Goal: Task Accomplishment & Management: Use online tool/utility

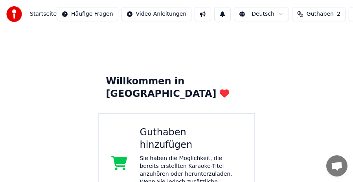
scroll to position [168, 0]
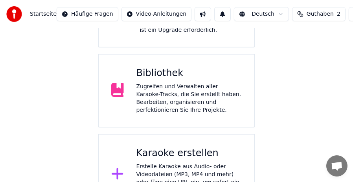
click at [205, 83] on div "Zugreifen und Verwalten aller Karaoke-Tracks, die Sie erstellt haben. Bearbeite…" at bounding box center [189, 98] width 106 height 31
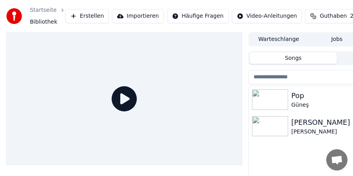
click at [306, 96] on div "Pop" at bounding box center [352, 95] width 123 height 11
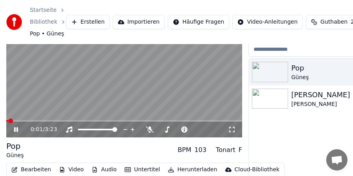
scroll to position [70, 0]
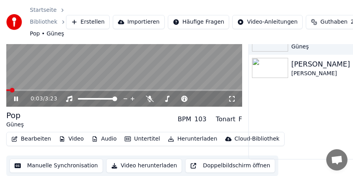
click at [47, 61] on video at bounding box center [124, 40] width 236 height 133
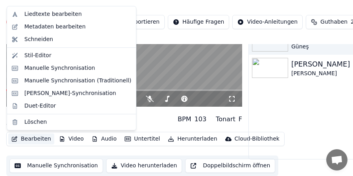
click at [31, 137] on button "Bearbeiten" at bounding box center [31, 138] width 46 height 11
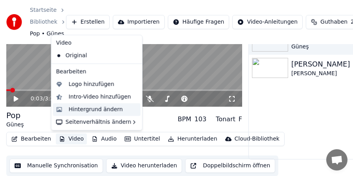
click at [75, 111] on div "Hintergrund ändern" at bounding box center [96, 109] width 54 height 8
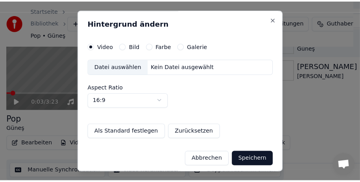
scroll to position [63, 0]
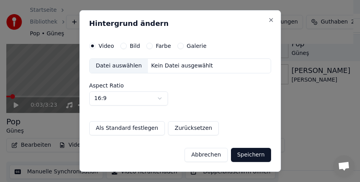
click at [179, 46] on button "Galerie" at bounding box center [180, 46] width 6 height 6
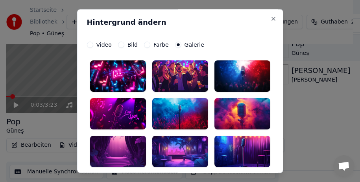
click at [110, 74] on div at bounding box center [118, 76] width 56 height 31
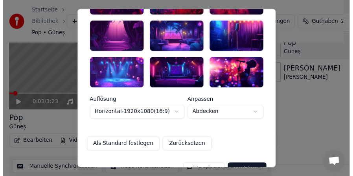
scroll to position [133, 0]
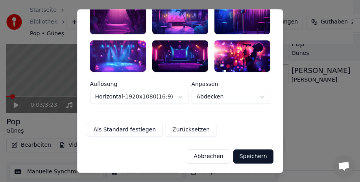
click at [255, 158] on button "Speichern" at bounding box center [253, 157] width 40 height 14
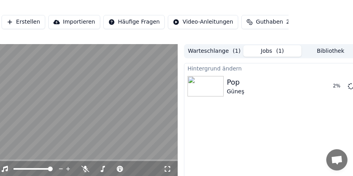
scroll to position [0, 72]
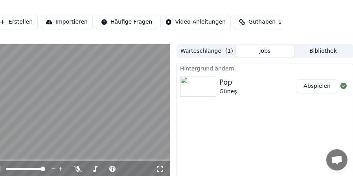
click at [326, 88] on button "Abspielen" at bounding box center [317, 86] width 40 height 14
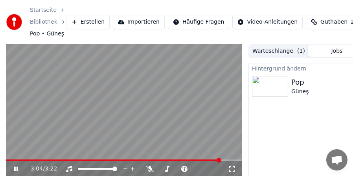
click at [10, 159] on span at bounding box center [113, 160] width 215 height 2
click at [168, 159] on span at bounding box center [87, 160] width 162 height 2
click at [177, 159] on span at bounding box center [124, 160] width 236 height 2
click at [183, 159] on video at bounding box center [124, 110] width 236 height 133
click at [182, 160] on span at bounding box center [124, 160] width 236 height 2
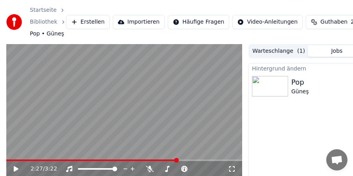
click at [177, 160] on span at bounding box center [91, 160] width 171 height 2
click at [151, 148] on video at bounding box center [124, 110] width 236 height 133
click at [217, 160] on span at bounding box center [124, 160] width 236 height 2
click at [213, 160] on span at bounding box center [111, 160] width 211 height 2
click at [15, 167] on icon at bounding box center [16, 168] width 4 height 5
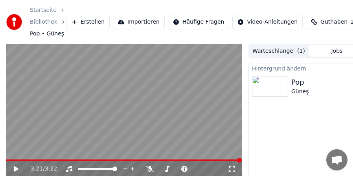
click at [15, 167] on icon at bounding box center [16, 169] width 5 height 6
click at [22, 158] on video at bounding box center [124, 110] width 236 height 133
click at [23, 159] on video at bounding box center [124, 110] width 236 height 133
click at [23, 160] on span at bounding box center [95, 160] width 178 height 2
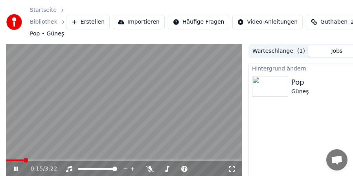
click at [35, 159] on video at bounding box center [124, 110] width 236 height 133
click at [34, 161] on div "0:15 / 3:22" at bounding box center [124, 169] width 236 height 16
click at [35, 159] on video at bounding box center [124, 110] width 236 height 133
click at [45, 160] on span at bounding box center [124, 160] width 236 height 2
click at [20, 160] on span at bounding box center [26, 160] width 41 height 2
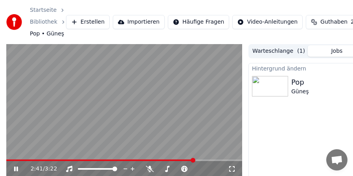
click at [14, 170] on icon at bounding box center [16, 168] width 4 height 5
click at [14, 170] on icon at bounding box center [16, 169] width 5 height 6
click at [14, 170] on icon at bounding box center [16, 168] width 4 height 5
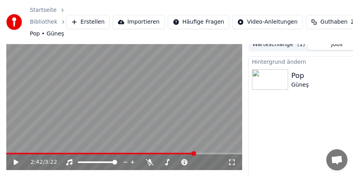
scroll to position [70, 0]
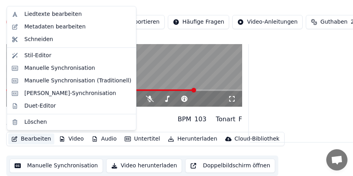
click at [27, 140] on button "Bearbeiten" at bounding box center [31, 138] width 46 height 11
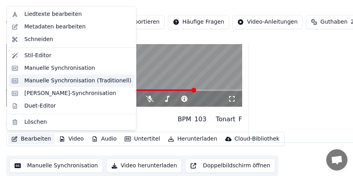
click at [55, 79] on div "Manuelle Synchronisation (Traditionell)" at bounding box center [77, 81] width 107 height 8
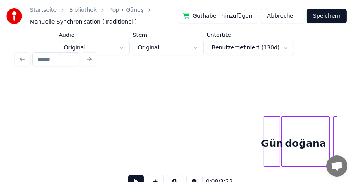
click at [89, 58] on div at bounding box center [177, 59] width 328 height 17
click at [126, 51] on div at bounding box center [177, 59] width 328 height 17
click at [203, 47] on div "0:08 / 3:22" at bounding box center [177, 122] width 328 height 156
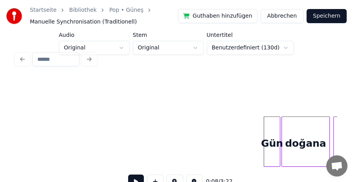
click at [280, 51] on div at bounding box center [177, 59] width 328 height 17
click at [253, 51] on div at bounding box center [177, 59] width 328 height 17
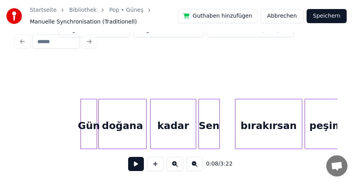
scroll to position [0, 455]
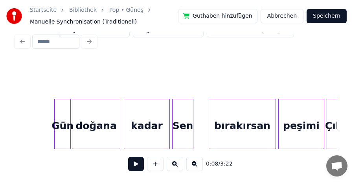
click at [136, 163] on button at bounding box center [136, 164] width 16 height 14
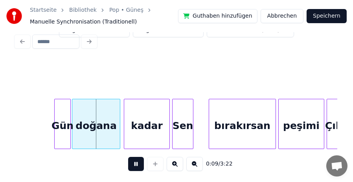
click at [136, 163] on button at bounding box center [136, 164] width 16 height 14
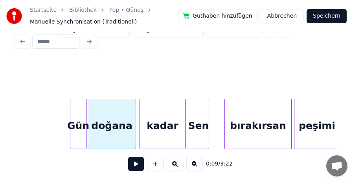
scroll to position [0, 382]
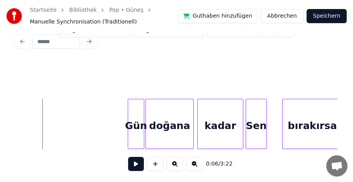
click at [198, 166] on button at bounding box center [194, 164] width 17 height 14
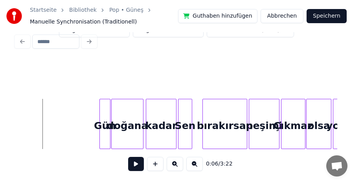
click at [198, 166] on button at bounding box center [194, 164] width 17 height 14
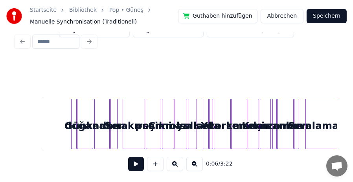
click at [177, 166] on button at bounding box center [175, 164] width 17 height 14
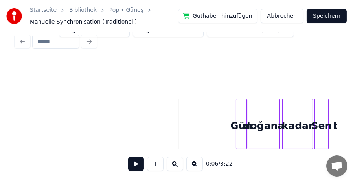
scroll to position [0, 246]
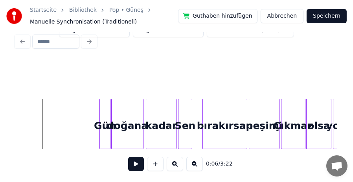
click at [177, 166] on button at bounding box center [175, 164] width 17 height 14
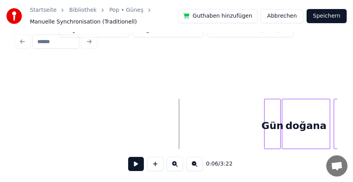
scroll to position [0, 382]
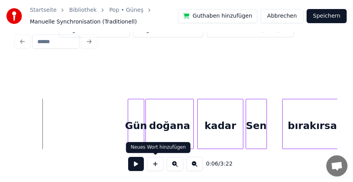
click at [136, 167] on button at bounding box center [136, 164] width 16 height 14
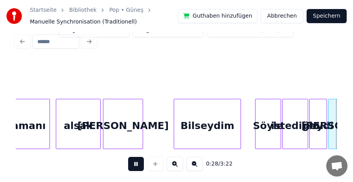
scroll to position [0, 1670]
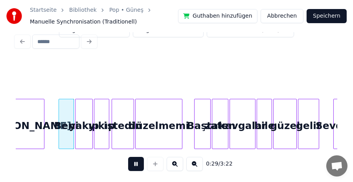
click at [137, 163] on button at bounding box center [136, 164] width 16 height 14
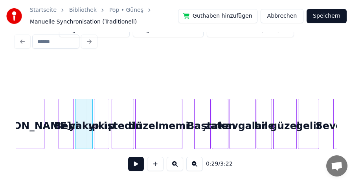
click at [188, 163] on button at bounding box center [194, 164] width 17 height 14
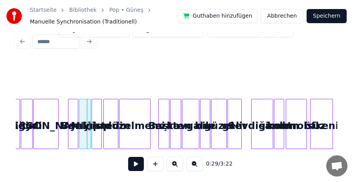
click at [192, 163] on button at bounding box center [194, 164] width 17 height 14
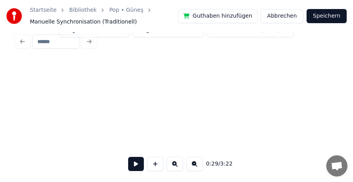
scroll to position [0, 509]
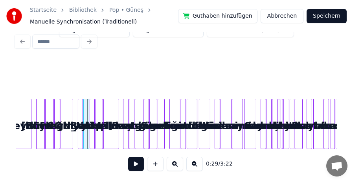
click at [174, 164] on button at bounding box center [175, 164] width 17 height 14
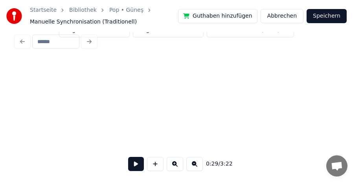
click at [174, 164] on button at bounding box center [175, 164] width 17 height 14
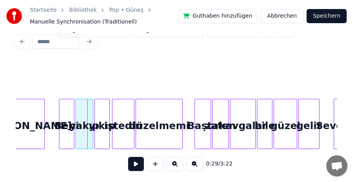
click at [174, 164] on button at bounding box center [175, 164] width 17 height 14
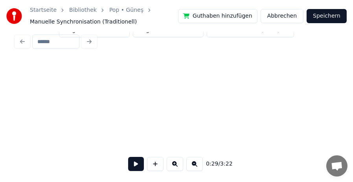
click at [174, 164] on button at bounding box center [175, 164] width 17 height 14
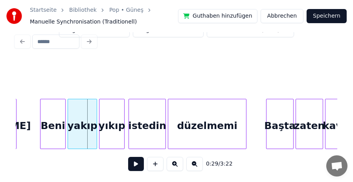
click at [174, 164] on button at bounding box center [175, 164] width 17 height 14
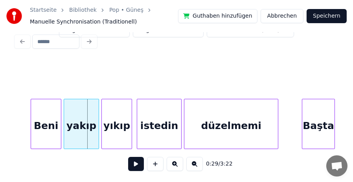
click at [174, 164] on button at bounding box center [175, 164] width 17 height 14
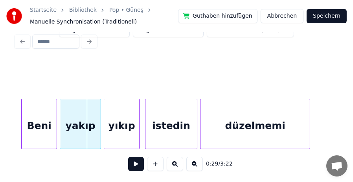
click at [174, 164] on button at bounding box center [175, 164] width 17 height 14
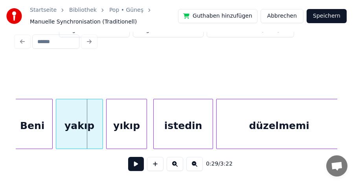
click at [174, 164] on button at bounding box center [175, 164] width 17 height 14
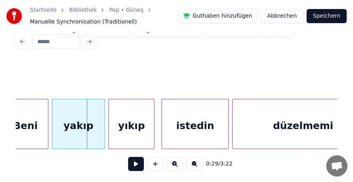
click at [135, 162] on button at bounding box center [136, 164] width 16 height 14
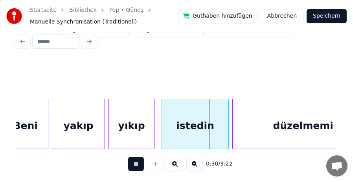
click at [135, 162] on button at bounding box center [136, 164] width 16 height 14
click at [31, 117] on div "Beni" at bounding box center [25, 125] width 45 height 53
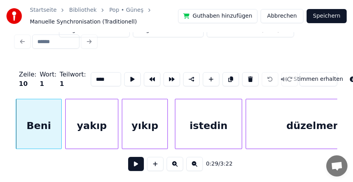
click at [135, 161] on button at bounding box center [136, 164] width 16 height 14
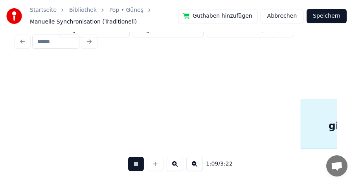
scroll to position [0, 12229]
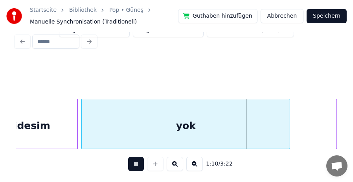
click at [135, 161] on button at bounding box center [136, 164] width 16 height 14
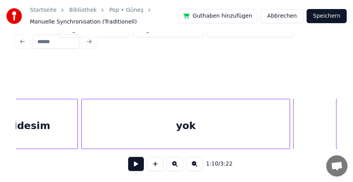
click at [178, 125] on div "yok" at bounding box center [186, 125] width 208 height 53
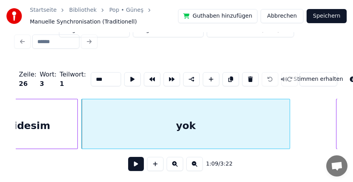
click at [93, 74] on input "***" at bounding box center [106, 79] width 30 height 14
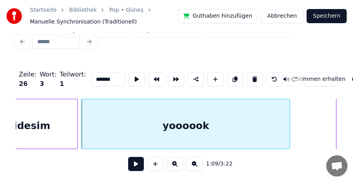
scroll to position [0, 0]
type input "******"
click at [135, 161] on button at bounding box center [136, 164] width 16 height 14
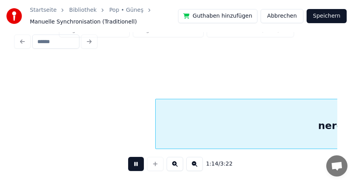
scroll to position [0, 13195]
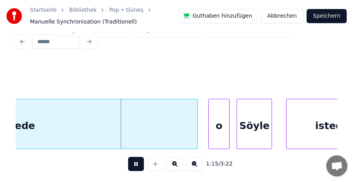
click at [135, 161] on button at bounding box center [136, 164] width 16 height 14
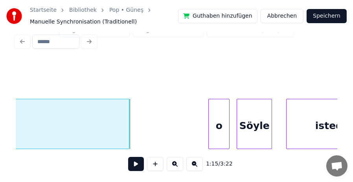
click at [127, 123] on div at bounding box center [128, 124] width 2 height 50
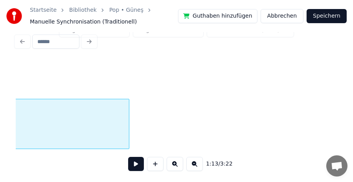
scroll to position [0, 13013]
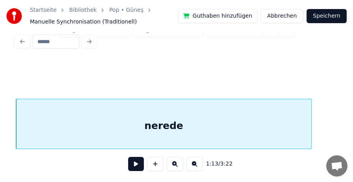
click at [194, 167] on button at bounding box center [194, 164] width 17 height 14
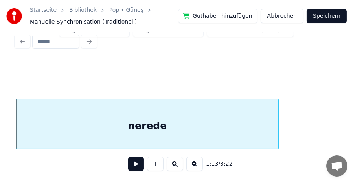
click at [194, 167] on button at bounding box center [194, 164] width 17 height 14
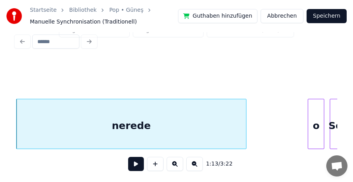
click at [194, 167] on button at bounding box center [194, 164] width 17 height 14
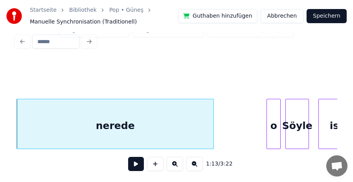
click at [194, 167] on button at bounding box center [194, 164] width 17 height 14
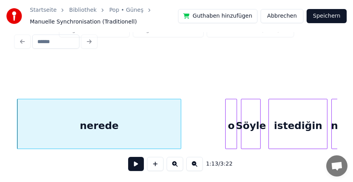
click at [194, 167] on button at bounding box center [194, 164] width 17 height 14
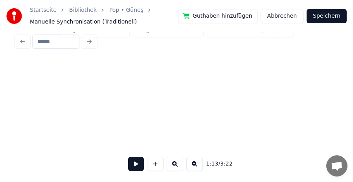
scroll to position [0, 5782]
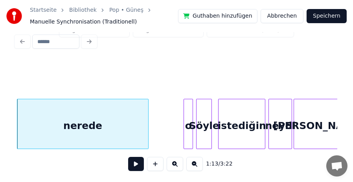
click at [189, 117] on div "o" at bounding box center [188, 125] width 9 height 53
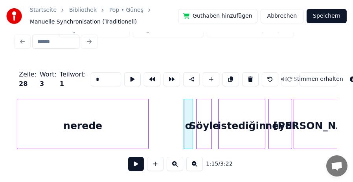
click at [95, 73] on input "*" at bounding box center [106, 79] width 30 height 14
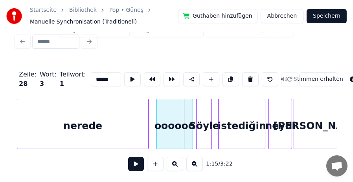
click at [157, 108] on div at bounding box center [158, 124] width 2 height 50
click at [173, 164] on button at bounding box center [175, 164] width 17 height 14
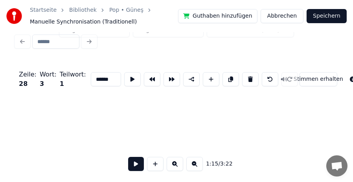
scroll to position [0, 7263]
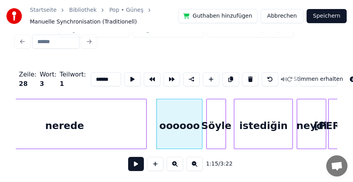
click at [173, 164] on button at bounding box center [175, 164] width 17 height 14
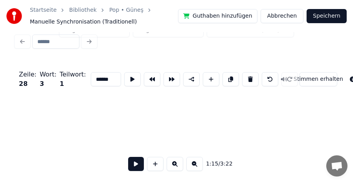
scroll to position [0, 8744]
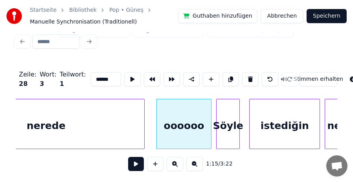
click at [196, 164] on button at bounding box center [194, 164] width 17 height 14
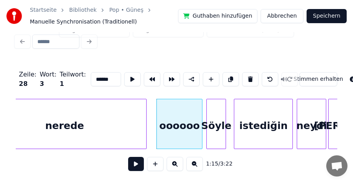
click at [196, 164] on button at bounding box center [194, 164] width 17 height 14
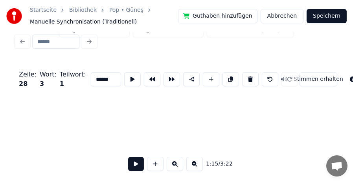
scroll to position [0, 5782]
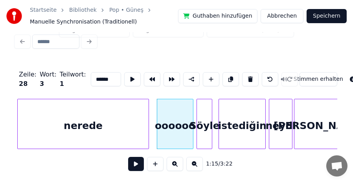
click at [35, 117] on div "nerede" at bounding box center [83, 125] width 130 height 53
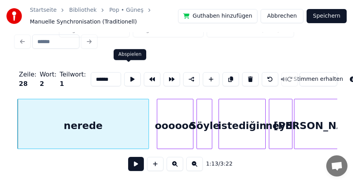
click at [125, 72] on button at bounding box center [132, 79] width 17 height 14
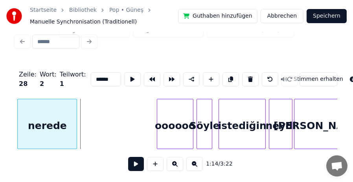
click at [76, 118] on div at bounding box center [75, 124] width 2 height 50
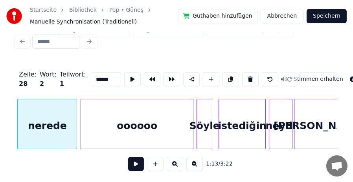
click at [81, 114] on div at bounding box center [82, 124] width 2 height 50
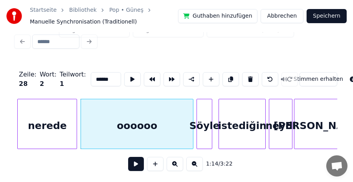
click at [38, 101] on div "nerede" at bounding box center [47, 125] width 59 height 53
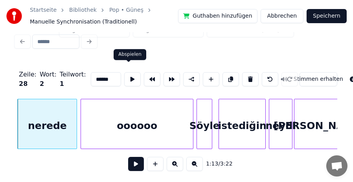
click at [124, 73] on button at bounding box center [132, 79] width 17 height 14
click at [93, 114] on div "oooooo" at bounding box center [137, 125] width 112 height 53
type input "******"
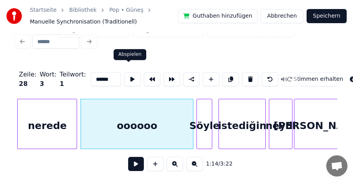
click at [128, 73] on button at bounding box center [132, 79] width 17 height 14
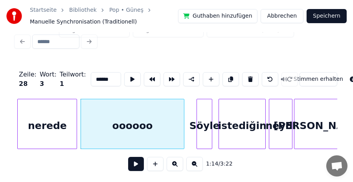
click at [183, 115] on div at bounding box center [183, 124] width 2 height 50
click at [189, 111] on div at bounding box center [189, 124] width 2 height 50
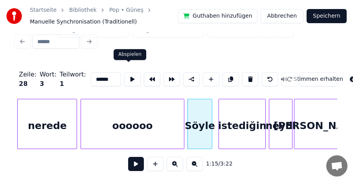
click at [126, 75] on button at bounding box center [132, 79] width 17 height 14
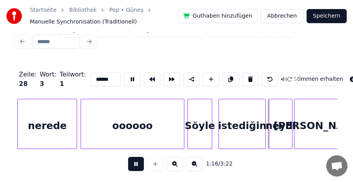
click at [126, 75] on button at bounding box center [132, 79] width 17 height 14
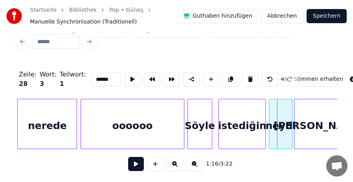
click at [113, 111] on div "oooooo" at bounding box center [132, 125] width 103 height 53
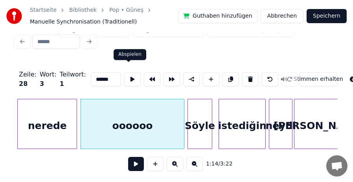
click at [127, 76] on button at bounding box center [132, 79] width 17 height 14
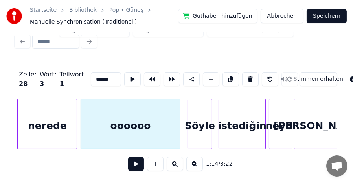
click at [179, 117] on div at bounding box center [179, 124] width 2 height 50
click at [184, 114] on div at bounding box center [185, 124] width 2 height 50
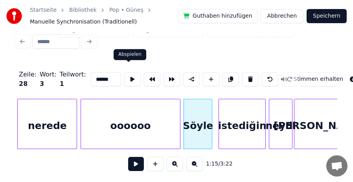
click at [128, 72] on button at bounding box center [132, 79] width 17 height 14
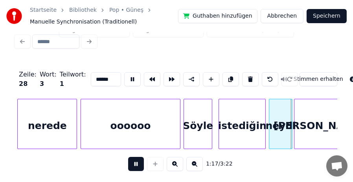
click at [128, 72] on button at bounding box center [132, 79] width 17 height 14
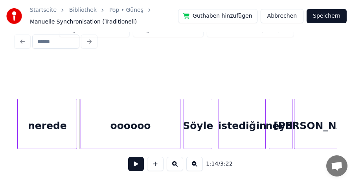
click at [136, 162] on button at bounding box center [136, 164] width 16 height 14
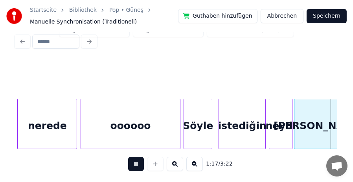
scroll to position [0, 6104]
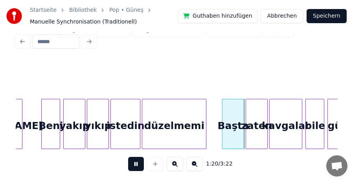
click at [136, 162] on button at bounding box center [136, 164] width 16 height 14
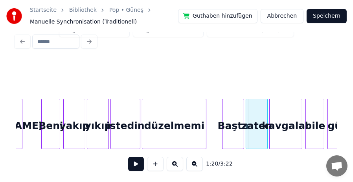
click at [136, 162] on button at bounding box center [136, 164] width 16 height 14
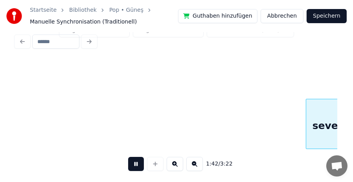
scroll to position [0, 8036]
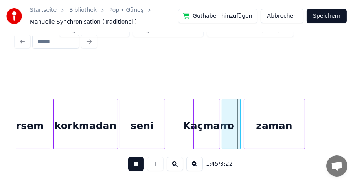
click at [136, 162] on button at bounding box center [136, 164] width 16 height 14
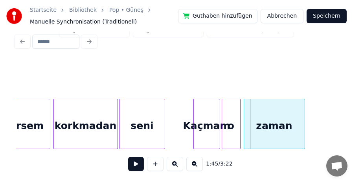
click at [137, 165] on button at bounding box center [136, 164] width 16 height 14
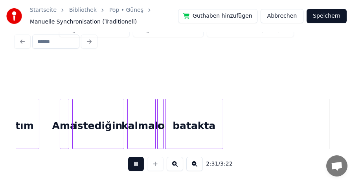
scroll to position [0, 11899]
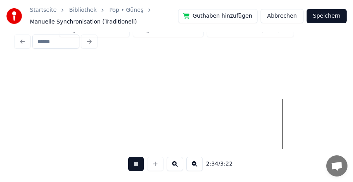
click at [137, 165] on button at bounding box center [136, 164] width 16 height 14
click at [138, 166] on button at bounding box center [136, 164] width 16 height 14
click at [202, 165] on button at bounding box center [194, 164] width 17 height 14
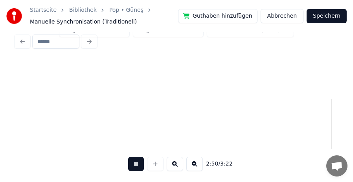
scroll to position [0, 10045]
click at [137, 165] on button at bounding box center [136, 164] width 16 height 14
click at [136, 165] on button at bounding box center [136, 164] width 16 height 14
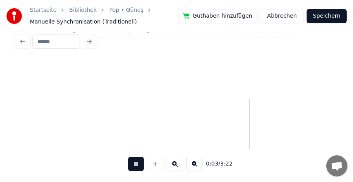
click at [195, 163] on button at bounding box center [194, 164] width 17 height 14
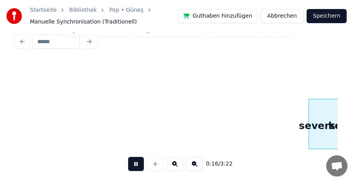
scroll to position [0, 644]
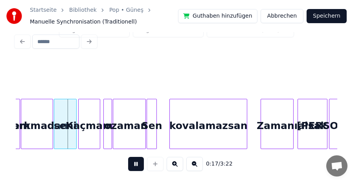
click at [135, 164] on button at bounding box center [136, 164] width 16 height 14
click at [176, 166] on button at bounding box center [175, 164] width 17 height 14
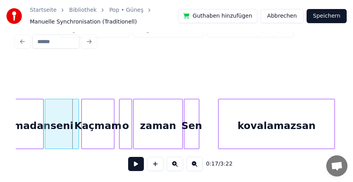
click at [133, 165] on button at bounding box center [136, 164] width 16 height 14
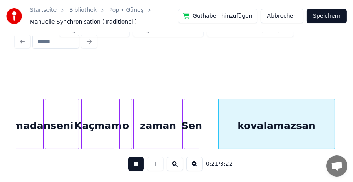
click at [133, 165] on button at bounding box center [136, 164] width 16 height 14
click at [153, 123] on div "zaman" at bounding box center [158, 125] width 49 height 53
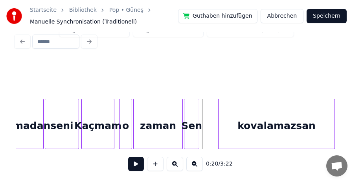
click at [135, 165] on button at bounding box center [136, 164] width 16 height 14
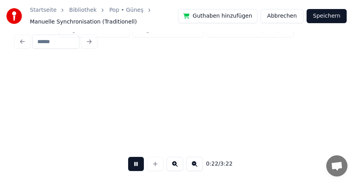
scroll to position [0, 1316]
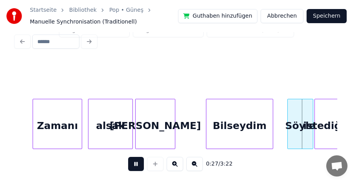
click at [135, 165] on button at bounding box center [136, 164] width 16 height 14
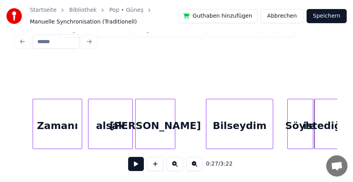
click at [158, 118] on div "[PERSON_NAME]" at bounding box center [155, 125] width 39 height 53
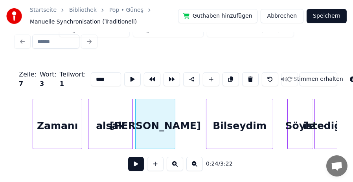
click at [229, 118] on div "Bilseydim" at bounding box center [239, 125] width 66 height 53
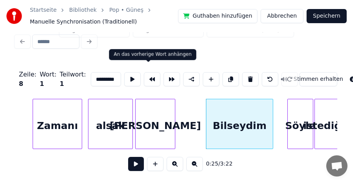
click at [148, 73] on button at bounding box center [152, 79] width 17 height 14
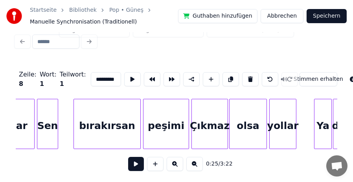
scroll to position [0, 596]
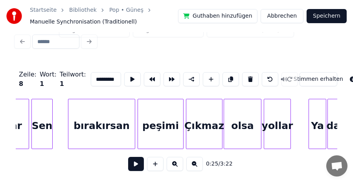
click at [40, 122] on div "Sen" at bounding box center [42, 125] width 20 height 53
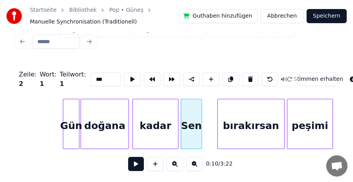
scroll to position [0, 439]
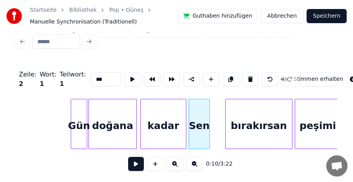
click at [200, 112] on div "Sen" at bounding box center [199, 125] width 20 height 53
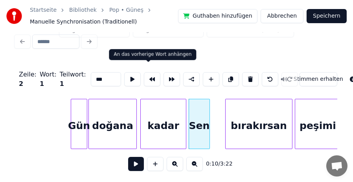
click at [149, 72] on button at bounding box center [152, 79] width 17 height 14
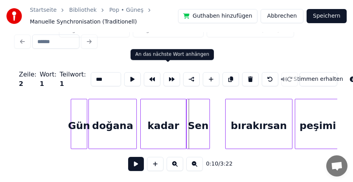
click at [166, 72] on button at bounding box center [171, 79] width 17 height 14
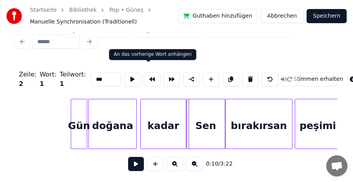
click at [147, 75] on button at bounding box center [152, 79] width 17 height 14
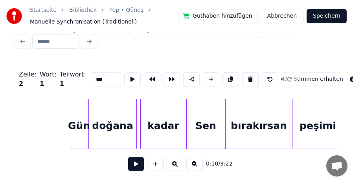
click at [204, 113] on div "Sen" at bounding box center [206, 125] width 38 height 53
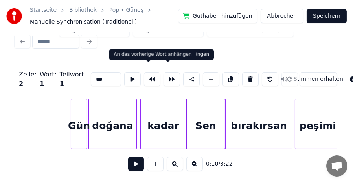
click at [151, 76] on button at bounding box center [152, 79] width 17 height 14
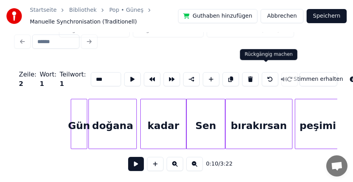
click at [268, 72] on button at bounding box center [270, 79] width 17 height 14
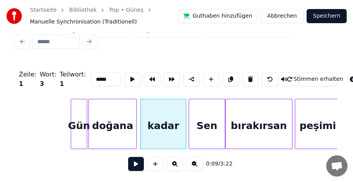
click at [268, 72] on button at bounding box center [270, 79] width 17 height 14
click at [198, 121] on div "Sen" at bounding box center [199, 125] width 20 height 53
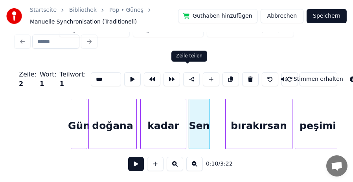
click at [187, 74] on button at bounding box center [191, 79] width 17 height 14
click at [185, 72] on button at bounding box center [191, 79] width 17 height 14
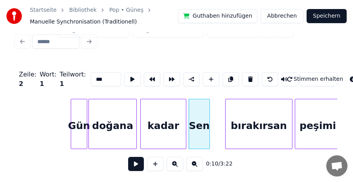
click at [166, 113] on div "kadar" at bounding box center [163, 125] width 45 height 53
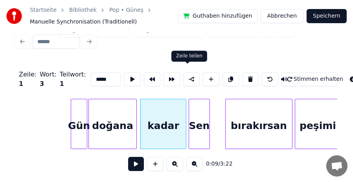
click at [186, 74] on button at bounding box center [191, 79] width 17 height 14
click at [198, 115] on div "Sen" at bounding box center [199, 125] width 20 height 53
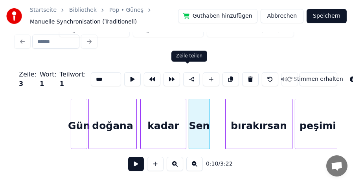
click at [188, 75] on button at bounding box center [191, 79] width 17 height 14
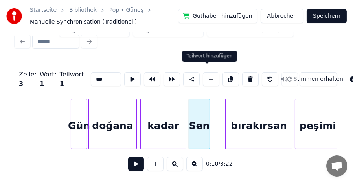
click at [207, 73] on button at bounding box center [211, 79] width 17 height 14
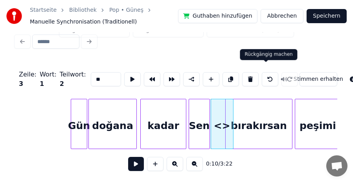
click at [262, 75] on button at bounding box center [270, 79] width 17 height 14
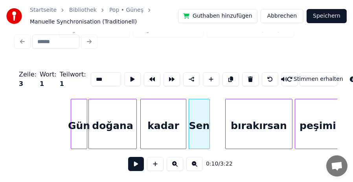
click at [91, 73] on input "***" at bounding box center [106, 79] width 30 height 14
click at [255, 121] on div "bırakırsan" at bounding box center [259, 125] width 66 height 53
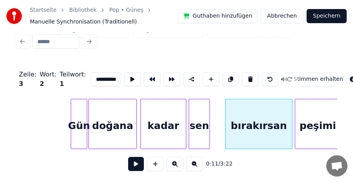
click at [91, 73] on input "**********" at bounding box center [106, 79] width 30 height 14
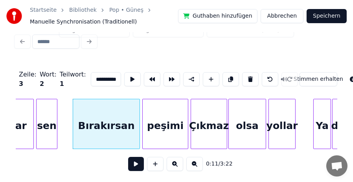
scroll to position [0, 596]
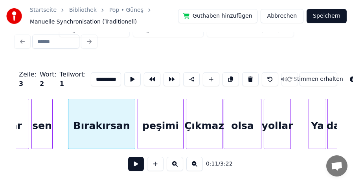
click at [42, 121] on div "sen" at bounding box center [42, 125] width 20 height 53
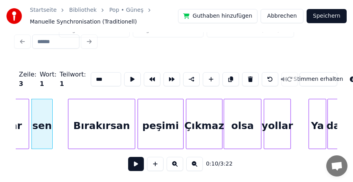
click at [92, 123] on div "Bırakırsan" at bounding box center [101, 125] width 66 height 53
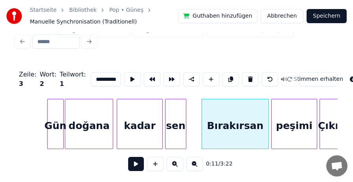
scroll to position [0, 455]
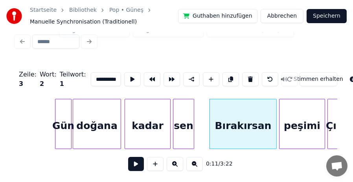
click at [61, 115] on div "Gün" at bounding box center [63, 125] width 16 height 53
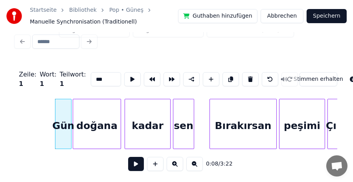
click at [107, 117] on div "doğana" at bounding box center [97, 125] width 48 height 53
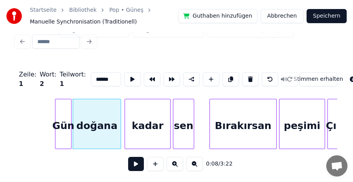
click at [152, 119] on div "kadar" at bounding box center [147, 125] width 45 height 53
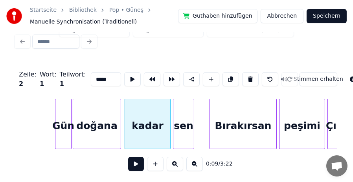
click at [67, 121] on div "Gün" at bounding box center [63, 125] width 16 height 53
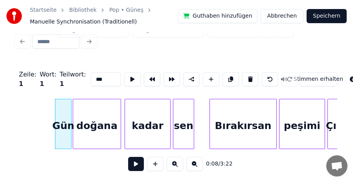
click at [102, 120] on div "doğana" at bounding box center [97, 125] width 48 height 53
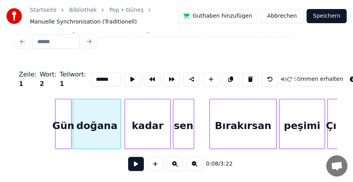
click at [145, 120] on div "kadar" at bounding box center [147, 125] width 45 height 53
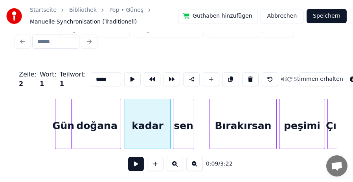
click at [20, 80] on span "2" at bounding box center [21, 83] width 4 height 7
click at [22, 86] on div "Zeile : 2 Wort : 1 Teilwort : 1 ***** Stimmen erhalten" at bounding box center [176, 79] width 321 height 39
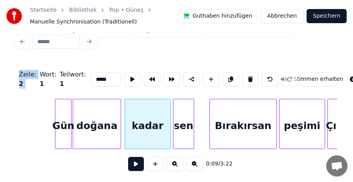
click at [24, 81] on div "Zeile : 2" at bounding box center [28, 79] width 18 height 19
click at [32, 77] on div "Zeile : 2" at bounding box center [28, 79] width 18 height 19
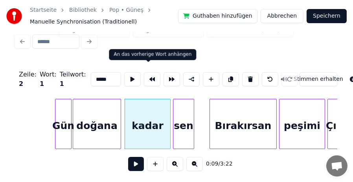
click at [149, 75] on button at bounding box center [152, 79] width 17 height 14
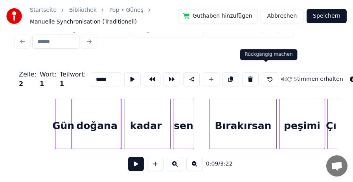
click at [268, 76] on button at bounding box center [270, 79] width 17 height 14
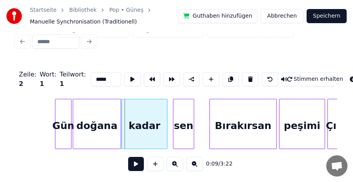
click at [151, 118] on div "kadar" at bounding box center [144, 125] width 45 height 53
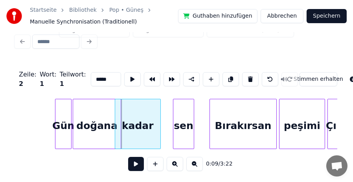
click at [139, 119] on div "kadar" at bounding box center [137, 125] width 45 height 53
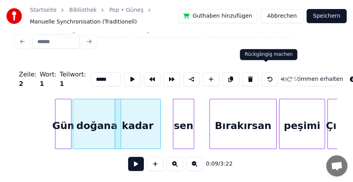
click at [264, 75] on button at bounding box center [270, 79] width 17 height 14
type input "******"
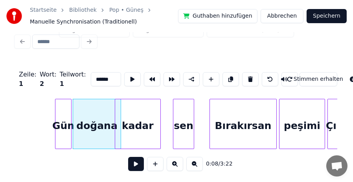
click at [264, 75] on button at bounding box center [270, 79] width 17 height 14
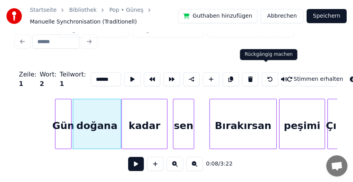
click at [265, 75] on button at bounding box center [270, 79] width 17 height 14
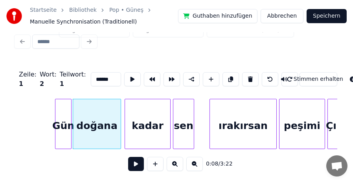
click at [265, 75] on button at bounding box center [270, 79] width 17 height 14
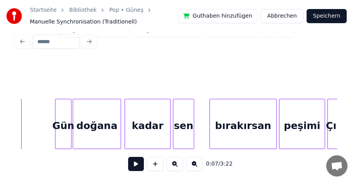
click at [136, 163] on button at bounding box center [136, 164] width 16 height 14
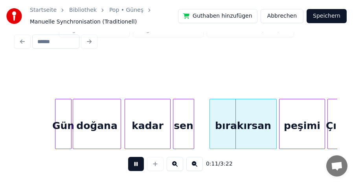
click at [136, 163] on button at bounding box center [136, 164] width 16 height 14
click at [223, 122] on div "bırakırsan" at bounding box center [243, 125] width 66 height 53
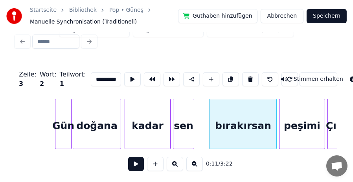
click at [185, 123] on div "sen" at bounding box center [183, 125] width 20 height 53
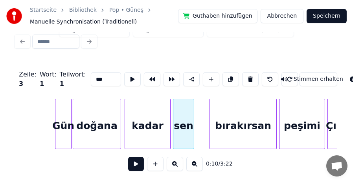
click at [153, 123] on div "kadar" at bounding box center [147, 125] width 45 height 53
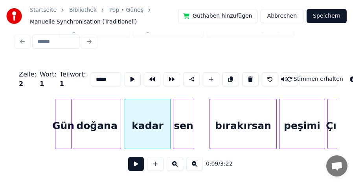
click at [184, 123] on div "sen" at bounding box center [183, 125] width 20 height 53
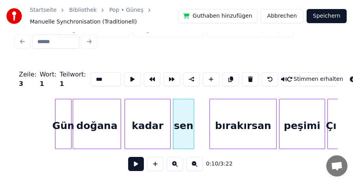
click at [238, 118] on div "bırakırsan" at bounding box center [243, 125] width 66 height 53
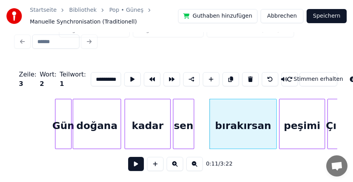
click at [185, 121] on div "sen" at bounding box center [183, 125] width 20 height 53
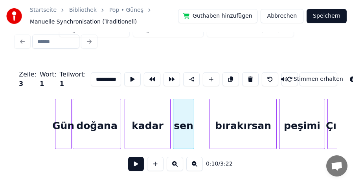
type input "***"
click at [186, 117] on div "sen" at bounding box center [184, 125] width 20 height 53
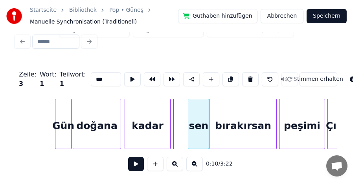
click at [201, 116] on div "sen" at bounding box center [198, 125] width 20 height 53
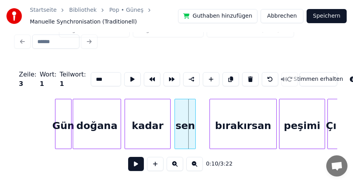
click at [188, 116] on div "sen" at bounding box center [185, 125] width 20 height 53
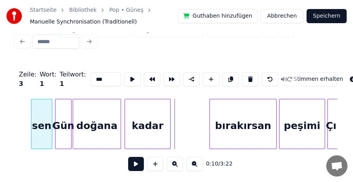
click at [39, 121] on div "sen" at bounding box center [41, 125] width 20 height 53
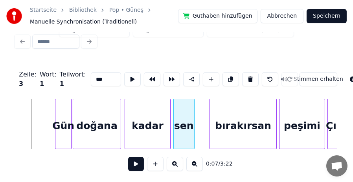
click at [182, 118] on div "sen" at bounding box center [184, 125] width 20 height 53
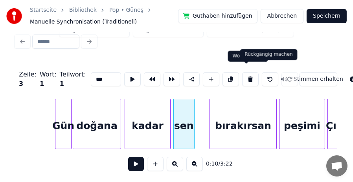
click at [262, 75] on button at bounding box center [270, 79] width 17 height 14
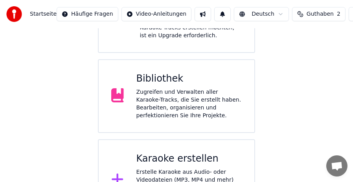
scroll to position [168, 0]
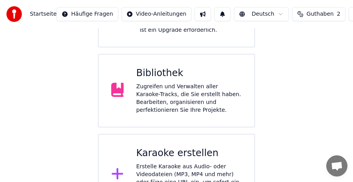
click at [183, 83] on div "Zugreifen und Verwalten aller Karaoke-Tracks, die Sie erstellt haben. Bearbeite…" at bounding box center [189, 98] width 106 height 31
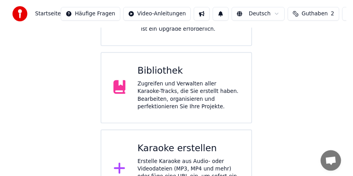
scroll to position [46, 0]
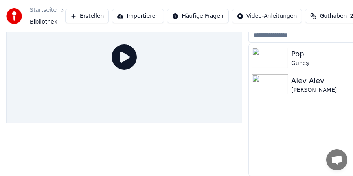
click at [319, 49] on div "Pop" at bounding box center [352, 53] width 123 height 11
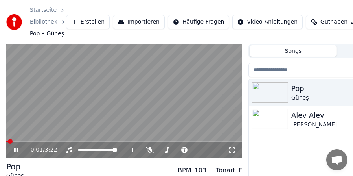
scroll to position [58, 0]
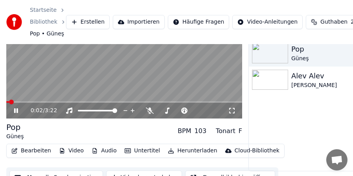
click at [35, 153] on button "Bearbeiten" at bounding box center [31, 150] width 46 height 11
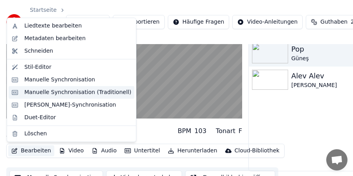
click at [56, 92] on div "Manuelle Synchronisation (Traditionell)" at bounding box center [77, 92] width 107 height 8
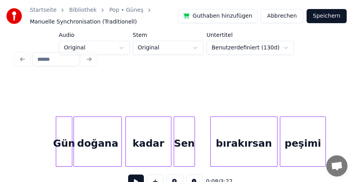
scroll to position [0, 439]
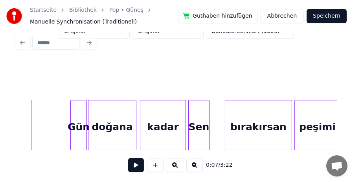
scroll to position [21, 0]
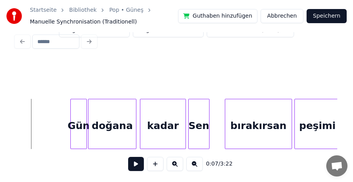
click at [136, 165] on button at bounding box center [136, 164] width 16 height 14
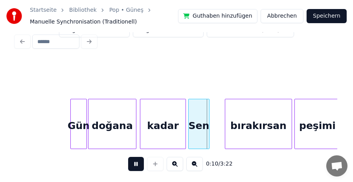
click at [136, 165] on button at bounding box center [136, 164] width 16 height 14
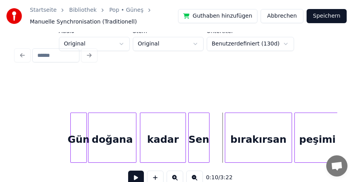
scroll to position [0, 0]
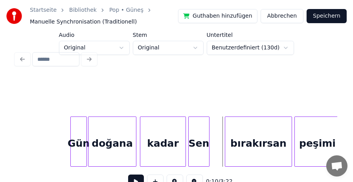
click at [202, 148] on div "Sen" at bounding box center [199, 143] width 20 height 53
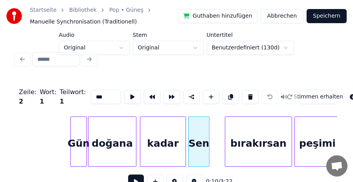
click at [23, 56] on div at bounding box center [177, 59] width 328 height 17
click at [86, 58] on div at bounding box center [177, 59] width 328 height 17
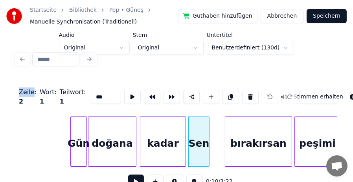
click at [86, 58] on div at bounding box center [177, 59] width 328 height 17
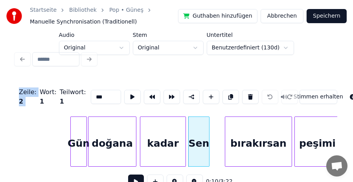
click at [86, 58] on div at bounding box center [177, 59] width 328 height 17
click at [271, 51] on div at bounding box center [177, 59] width 328 height 17
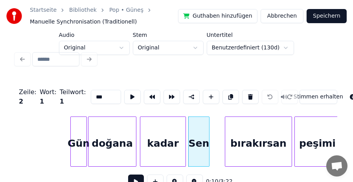
click at [281, 51] on div at bounding box center [177, 59] width 328 height 17
click at [286, 59] on div at bounding box center [177, 59] width 328 height 17
click at [203, 51] on div at bounding box center [177, 59] width 328 height 17
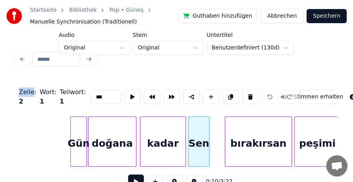
click at [203, 51] on div at bounding box center [177, 59] width 328 height 17
click at [202, 60] on div at bounding box center [177, 59] width 328 height 17
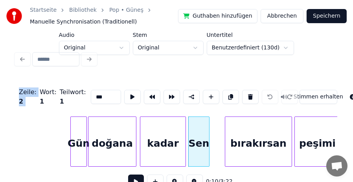
click at [202, 60] on div at bounding box center [177, 59] width 328 height 17
drag, startPoint x: 61, startPoint y: 95, endPoint x: 45, endPoint y: 102, distance: 17.1
click at [45, 102] on div "Zeile : 2 Wort : 1 Teilwort : 1" at bounding box center [52, 97] width 67 height 19
click at [200, 142] on div "Sen" at bounding box center [199, 143] width 20 height 53
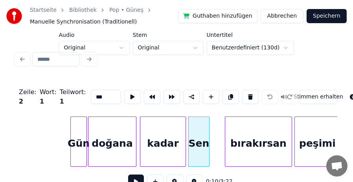
click at [91, 95] on input "***" at bounding box center [106, 97] width 30 height 14
click at [242, 146] on div "bırakırsan" at bounding box center [258, 143] width 66 height 53
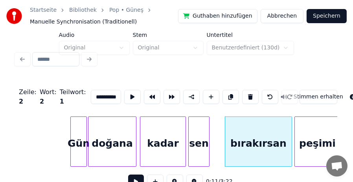
click at [91, 94] on input "**********" at bounding box center [106, 97] width 30 height 14
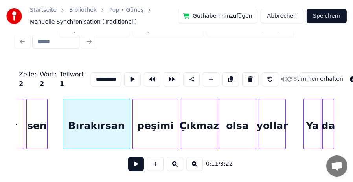
scroll to position [0, 596]
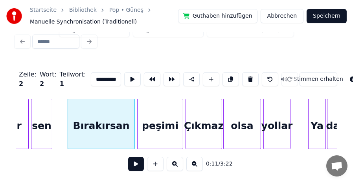
click at [39, 119] on div "sen" at bounding box center [41, 125] width 20 height 53
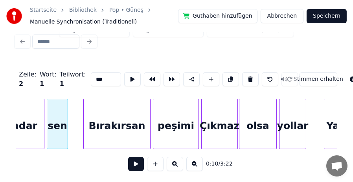
scroll to position [0, 565]
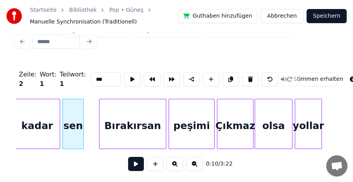
click at [31, 123] on div "kadar" at bounding box center [37, 125] width 45 height 53
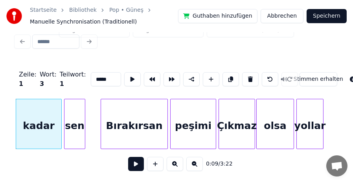
click at [76, 116] on div "sen" at bounding box center [74, 125] width 20 height 53
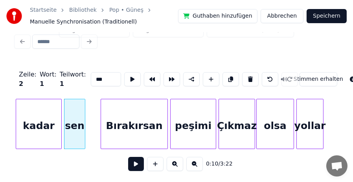
click at [149, 123] on div "Bırakırsan" at bounding box center [134, 125] width 66 height 53
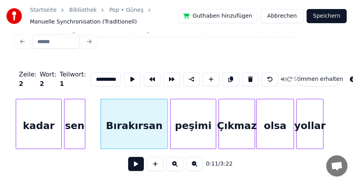
click at [201, 119] on div "peşimi" at bounding box center [193, 125] width 45 height 53
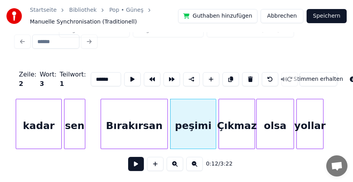
click at [242, 119] on div "Çıkmaz" at bounding box center [237, 125] width 36 height 53
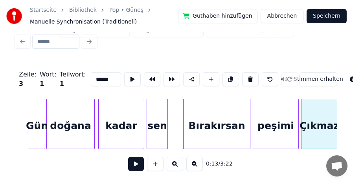
scroll to position [0, 501]
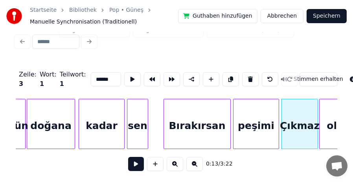
click at [136, 120] on div "sen" at bounding box center [137, 125] width 20 height 53
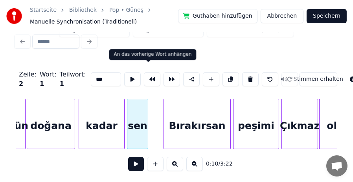
click at [150, 73] on button at bounding box center [152, 79] width 17 height 14
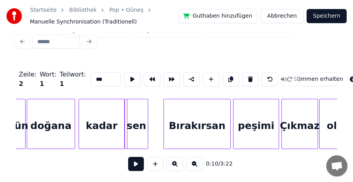
click at [101, 118] on div "kadar" at bounding box center [101, 125] width 45 height 53
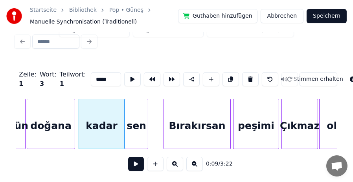
click at [137, 118] on div "sen" at bounding box center [136, 125] width 23 height 53
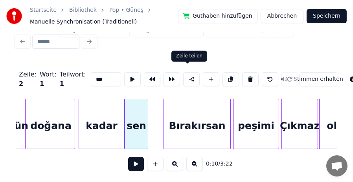
click at [189, 75] on button at bounding box center [191, 79] width 17 height 14
click at [188, 106] on div "Bırakırsan" at bounding box center [197, 125] width 66 height 53
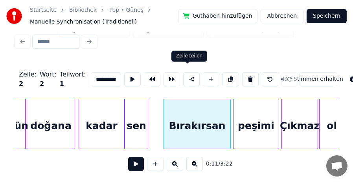
click at [187, 76] on button at bounding box center [191, 79] width 17 height 14
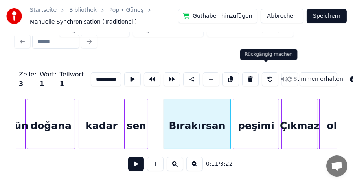
click at [270, 77] on button at bounding box center [270, 79] width 17 height 14
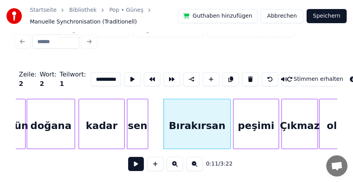
click at [267, 75] on button at bounding box center [270, 79] width 17 height 14
click at [91, 73] on input "*********" at bounding box center [106, 79] width 30 height 14
click at [137, 120] on div "sen" at bounding box center [137, 125] width 20 height 53
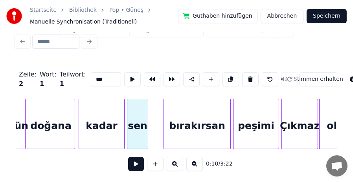
click at [98, 121] on div "kadar" at bounding box center [101, 125] width 45 height 53
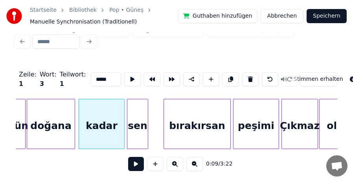
click at [136, 117] on div "sen" at bounding box center [137, 125] width 20 height 53
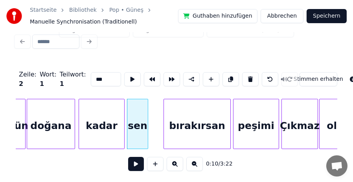
click at [103, 116] on div "kadar" at bounding box center [101, 125] width 45 height 53
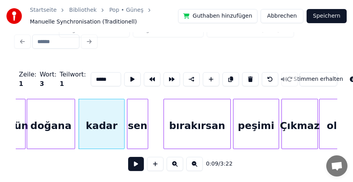
click at [135, 119] on div "sen" at bounding box center [137, 125] width 20 height 53
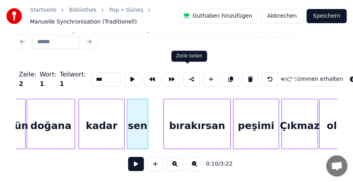
click at [189, 74] on button at bounding box center [191, 79] width 17 height 14
click at [114, 109] on div "kadar" at bounding box center [101, 125] width 45 height 53
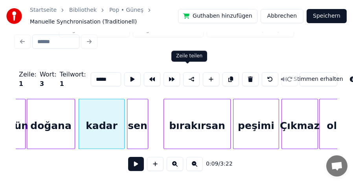
click at [188, 72] on button at bounding box center [191, 79] width 17 height 14
click at [134, 119] on div "sen" at bounding box center [137, 125] width 20 height 53
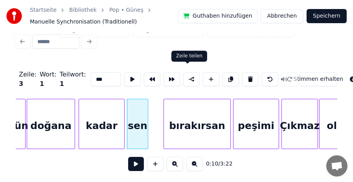
click at [186, 75] on button at bounding box center [191, 79] width 17 height 14
click at [111, 112] on div "kadar" at bounding box center [101, 125] width 45 height 53
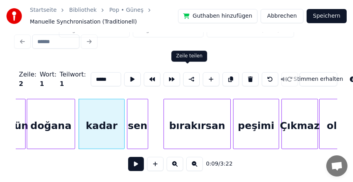
click at [185, 75] on button at bounding box center [191, 79] width 17 height 14
click at [67, 120] on div "doğana" at bounding box center [51, 125] width 48 height 53
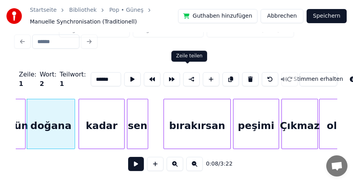
click at [185, 73] on button at bounding box center [191, 79] width 17 height 14
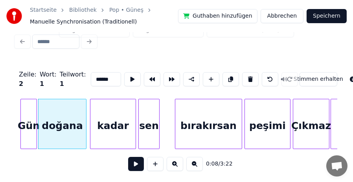
scroll to position [0, 485]
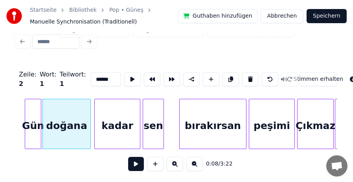
click at [34, 121] on div "Gün" at bounding box center [33, 125] width 16 height 53
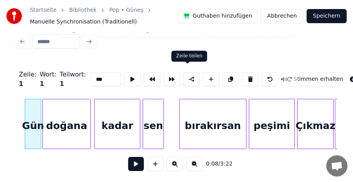
click at [187, 75] on button at bounding box center [191, 79] width 17 height 14
click at [65, 121] on div "doğana" at bounding box center [67, 125] width 48 height 53
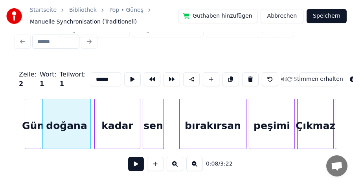
click at [114, 119] on div "kadar" at bounding box center [117, 125] width 45 height 53
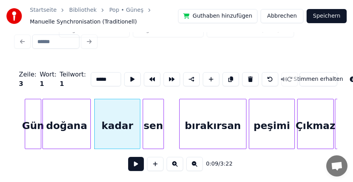
click at [156, 117] on div "sen" at bounding box center [153, 125] width 20 height 53
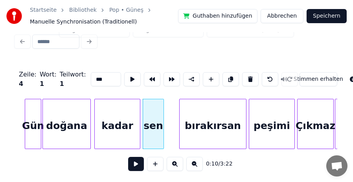
click at [216, 116] on div "bırakırsan" at bounding box center [213, 125] width 66 height 53
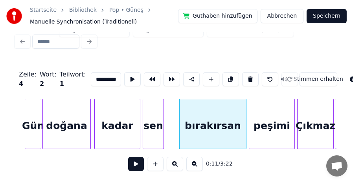
click at [263, 114] on div "peşimi" at bounding box center [271, 125] width 45 height 53
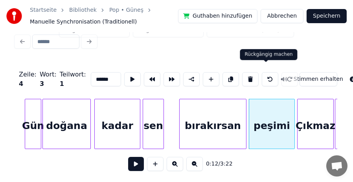
click at [267, 75] on button at bounding box center [270, 79] width 17 height 14
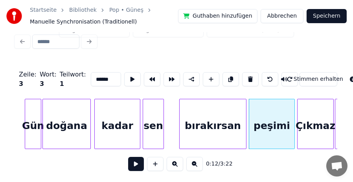
click at [267, 75] on button at bounding box center [270, 79] width 17 height 14
click at [34, 120] on div "Gün" at bounding box center [33, 125] width 16 height 53
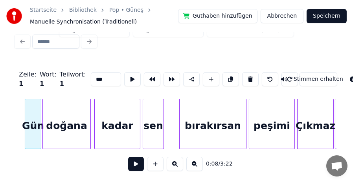
click at [63, 122] on div "doğana" at bounding box center [67, 125] width 48 height 53
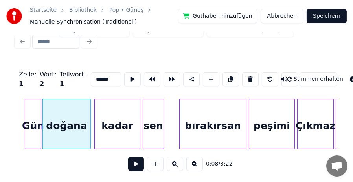
click at [116, 119] on div "kadar" at bounding box center [117, 125] width 45 height 53
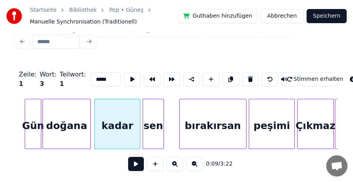
click at [151, 117] on div "sen" at bounding box center [153, 125] width 20 height 53
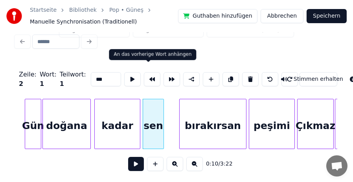
click at [150, 73] on button at bounding box center [152, 79] width 17 height 14
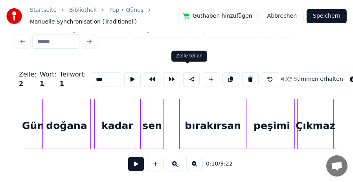
click at [188, 75] on button at bounding box center [191, 79] width 17 height 14
click at [119, 115] on div "kadar" at bounding box center [117, 125] width 45 height 53
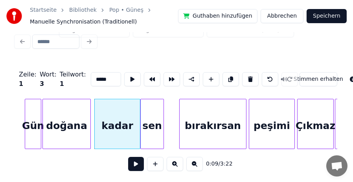
click at [154, 114] on div "sen" at bounding box center [152, 125] width 23 height 53
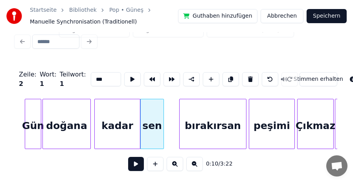
click at [208, 114] on div "bırakırsan" at bounding box center [213, 125] width 66 height 53
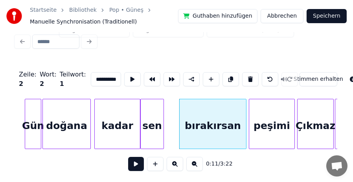
click at [275, 119] on div "peşimi" at bounding box center [271, 125] width 45 height 53
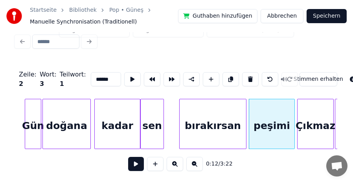
click at [318, 115] on div "Çıkmaz" at bounding box center [315, 125] width 36 height 53
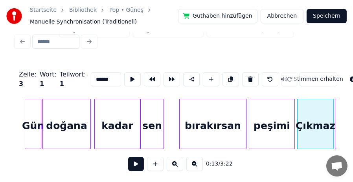
click at [279, 118] on div "peşimi" at bounding box center [271, 125] width 45 height 53
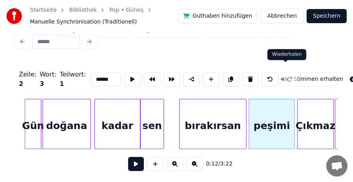
click at [286, 73] on div at bounding box center [290, 79] width 20 height 17
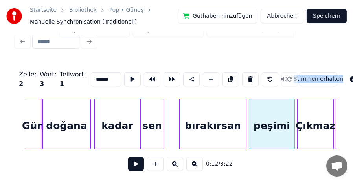
click at [286, 73] on div at bounding box center [290, 79] width 20 height 17
click at [284, 71] on div at bounding box center [290, 79] width 20 height 17
click at [149, 116] on div "sen" at bounding box center [152, 125] width 23 height 53
type input "***"
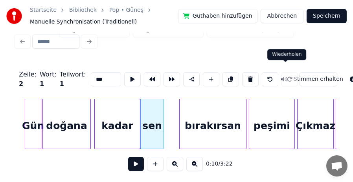
click at [286, 73] on div at bounding box center [290, 79] width 20 height 17
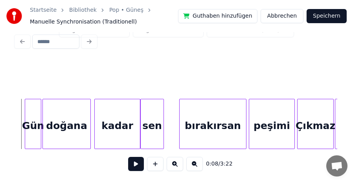
click at [134, 162] on button at bounding box center [136, 164] width 16 height 14
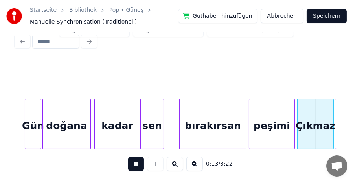
click at [137, 162] on button at bounding box center [136, 164] width 16 height 14
click at [34, 105] on div "Gün" at bounding box center [33, 125] width 16 height 53
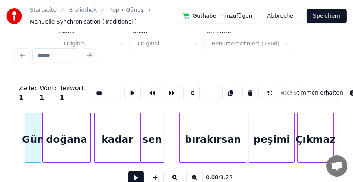
scroll to position [0, 0]
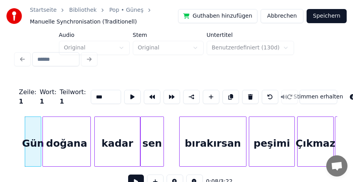
click at [87, 58] on div at bounding box center [177, 59] width 328 height 17
click at [90, 62] on div at bounding box center [177, 59] width 328 height 17
click at [151, 132] on div "sen" at bounding box center [152, 143] width 23 height 53
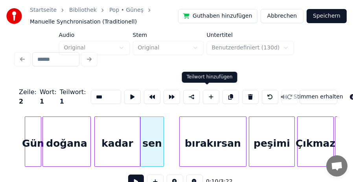
click at [208, 96] on button at bounding box center [211, 97] width 17 height 14
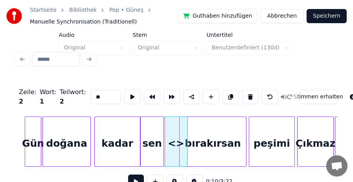
click at [149, 138] on div "sen" at bounding box center [152, 143] width 23 height 53
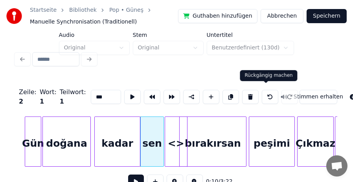
click at [264, 95] on button at bounding box center [270, 97] width 17 height 14
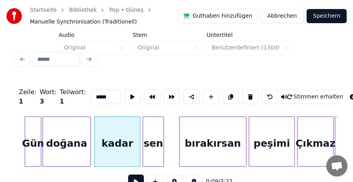
click at [156, 133] on div "sen" at bounding box center [153, 143] width 20 height 53
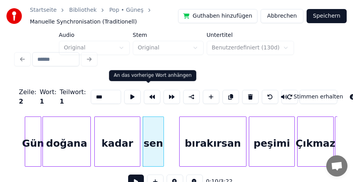
click at [150, 96] on button at bounding box center [152, 97] width 17 height 14
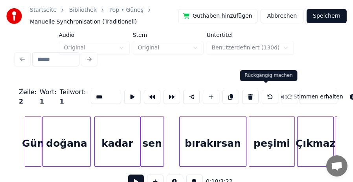
click at [266, 94] on button at bounding box center [270, 97] width 17 height 14
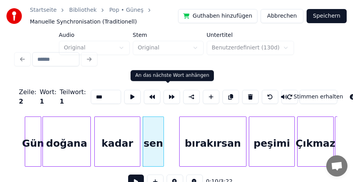
click at [166, 94] on button at bounding box center [171, 97] width 17 height 14
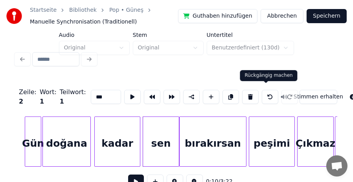
click at [264, 94] on button at bounding box center [270, 97] width 17 height 14
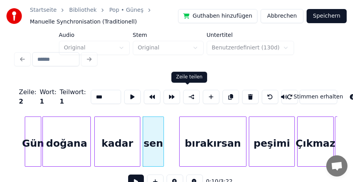
click at [187, 94] on button at bounding box center [191, 97] width 17 height 14
click at [134, 122] on div "kadar" at bounding box center [117, 143] width 45 height 53
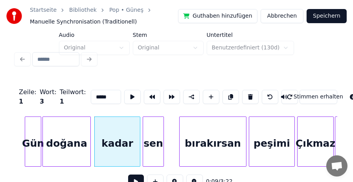
click at [159, 130] on div "sen" at bounding box center [153, 143] width 20 height 53
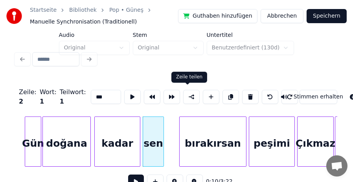
click at [191, 95] on button at bounding box center [191, 97] width 17 height 14
click at [203, 138] on div "bırakırsan" at bounding box center [213, 143] width 66 height 53
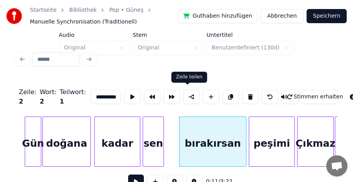
click at [189, 96] on button at bounding box center [191, 97] width 17 height 14
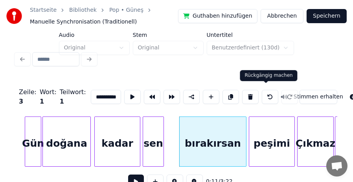
click at [262, 96] on button at bounding box center [270, 97] width 17 height 14
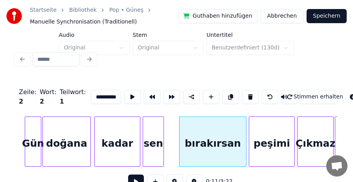
click at [157, 142] on div "sen" at bounding box center [153, 143] width 20 height 53
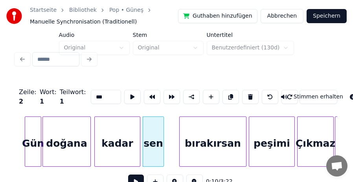
click at [121, 143] on div "kadar" at bounding box center [117, 143] width 45 height 53
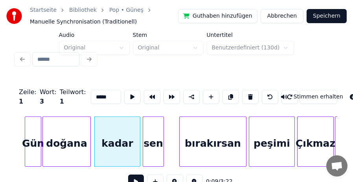
click at [29, 144] on div "Gün" at bounding box center [33, 143] width 16 height 53
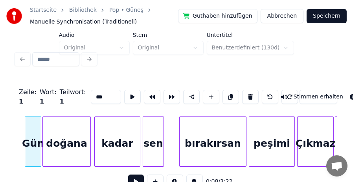
click at [65, 144] on div "doğana" at bounding box center [67, 143] width 48 height 53
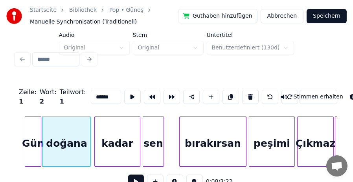
click at [111, 143] on div "kadar" at bounding box center [117, 143] width 45 height 53
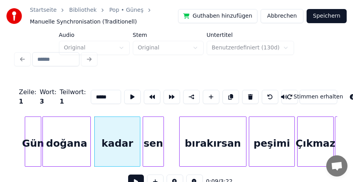
click at [154, 142] on div "sen" at bounding box center [153, 143] width 20 height 53
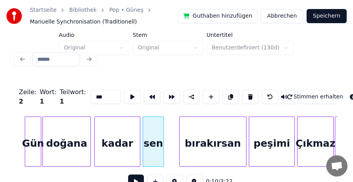
click at [91, 95] on input "***" at bounding box center [106, 97] width 30 height 14
click at [205, 138] on div "bırakırsan" at bounding box center [213, 143] width 66 height 53
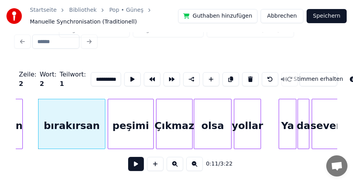
scroll to position [0, 626]
click at [136, 121] on div "peşimi" at bounding box center [130, 125] width 45 height 53
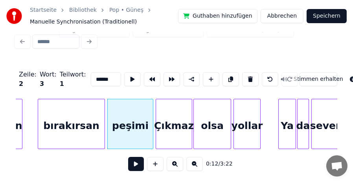
click at [175, 122] on div "Çıkmaz" at bounding box center [174, 125] width 36 height 53
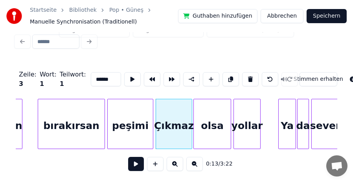
click at [136, 125] on div "peşimi" at bounding box center [130, 125] width 45 height 53
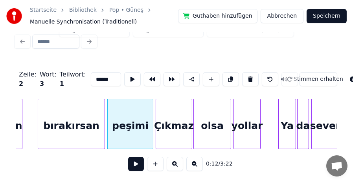
click at [181, 124] on div "Çıkmaz" at bounding box center [174, 125] width 36 height 53
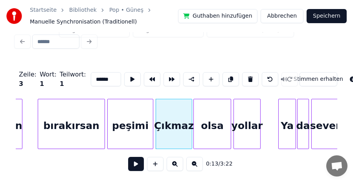
click at [213, 124] on div "olsa" at bounding box center [212, 125] width 37 height 53
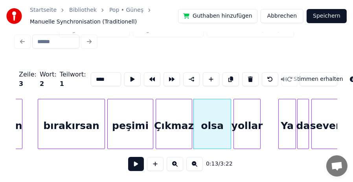
click at [251, 123] on div "yollar" at bounding box center [247, 125] width 26 height 53
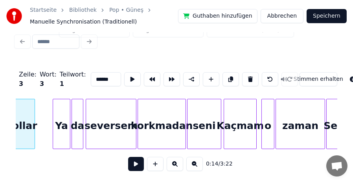
scroll to position [0, 862]
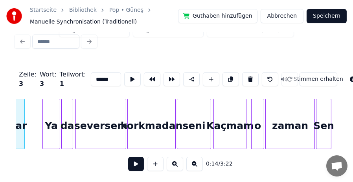
click at [51, 120] on div "Ya" at bounding box center [51, 125] width 17 height 53
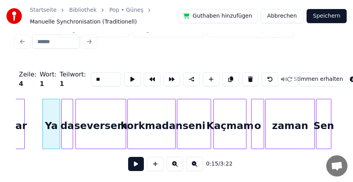
click at [67, 119] on div "da" at bounding box center [67, 125] width 11 height 53
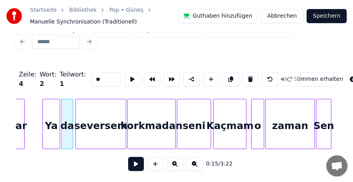
click at [103, 119] on div "seversem" at bounding box center [101, 125] width 50 height 53
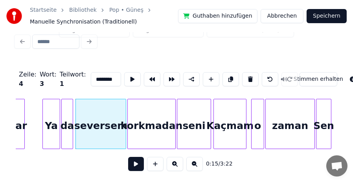
click at [149, 120] on div "korkmadan" at bounding box center [152, 125] width 48 height 53
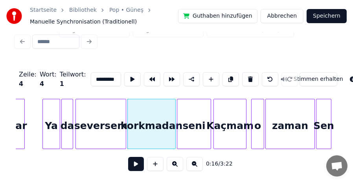
click at [199, 119] on div "seni" at bounding box center [193, 125] width 33 height 53
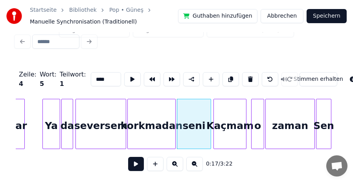
click at [231, 120] on div "Kaçmam" at bounding box center [230, 125] width 32 height 53
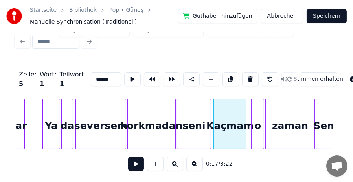
click at [257, 121] on div "o" at bounding box center [257, 125] width 12 height 53
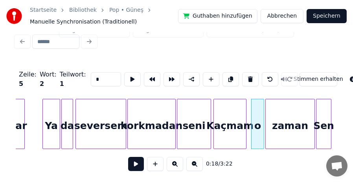
click at [291, 121] on div "zaman" at bounding box center [290, 125] width 49 height 53
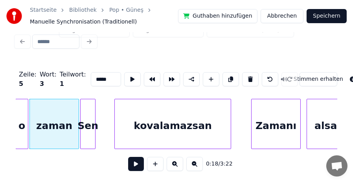
scroll to position [0, 1113]
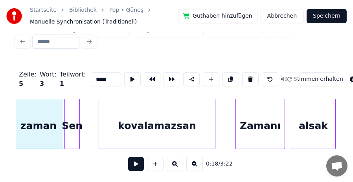
click at [73, 119] on div "Sen" at bounding box center [72, 125] width 15 height 53
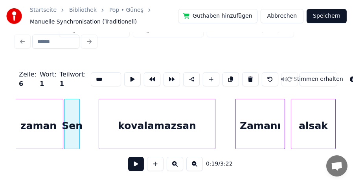
click at [162, 122] on div "kovalamazsan" at bounding box center [157, 125] width 116 height 53
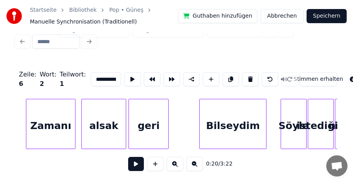
scroll to position [0, 1333]
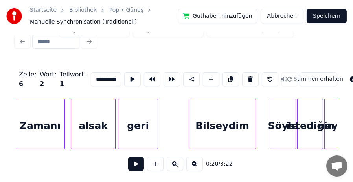
click at [39, 120] on div "Zamanı" at bounding box center [40, 125] width 49 height 53
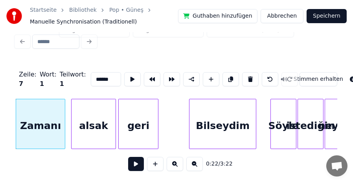
click at [90, 122] on div "alsak" at bounding box center [94, 125] width 44 height 53
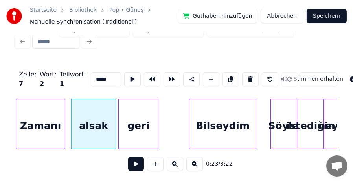
click at [135, 122] on div "[PERSON_NAME]" at bounding box center [138, 125] width 39 height 53
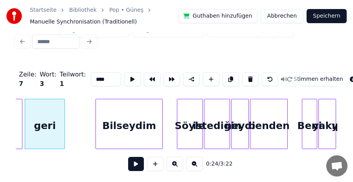
scroll to position [0, 1427]
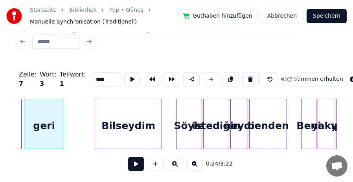
click at [118, 117] on div "Bilseydim" at bounding box center [128, 125] width 66 height 53
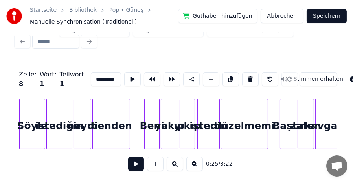
scroll to position [0, 1585]
click at [32, 122] on div "Söyle" at bounding box center [31, 125] width 25 height 53
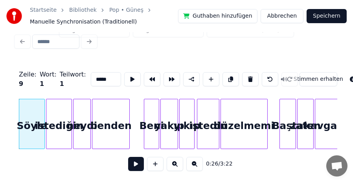
click at [57, 121] on div "istediğin" at bounding box center [58, 125] width 25 height 53
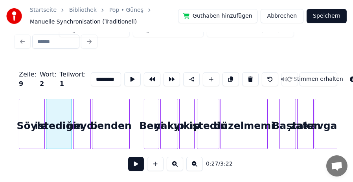
click at [110, 121] on div "[PERSON_NAME]" at bounding box center [110, 125] width 37 height 53
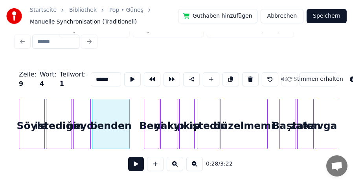
click at [83, 129] on div "neydi" at bounding box center [81, 125] width 17 height 53
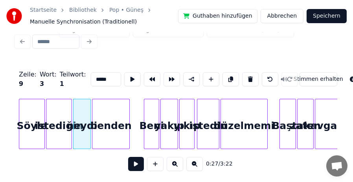
click at [124, 126] on div "[PERSON_NAME]" at bounding box center [110, 125] width 37 height 53
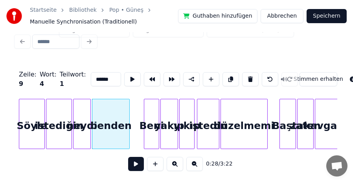
click at [156, 126] on div "Beni" at bounding box center [151, 125] width 15 height 53
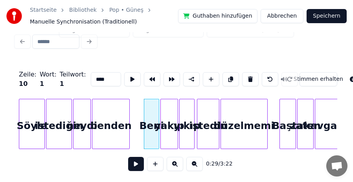
click at [171, 126] on div "yakıp" at bounding box center [169, 125] width 17 height 53
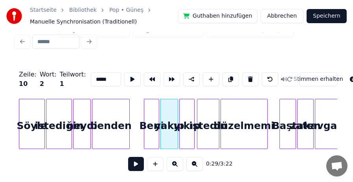
click at [188, 126] on div "yıkıp" at bounding box center [187, 125] width 15 height 53
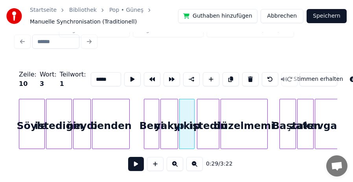
click at [208, 126] on div "istedin" at bounding box center [208, 125] width 22 height 53
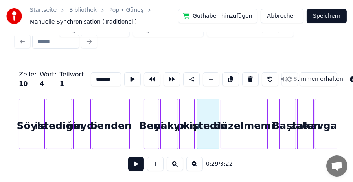
click at [240, 127] on div "düzelmemi" at bounding box center [244, 125] width 46 height 53
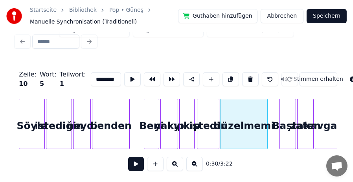
click at [216, 130] on div at bounding box center [217, 124] width 2 height 50
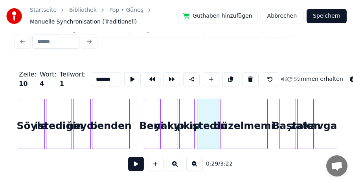
click at [238, 130] on div "düzelmemi" at bounding box center [244, 125] width 46 height 53
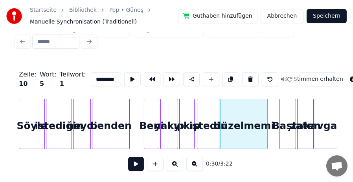
click at [148, 108] on div "Beni" at bounding box center [151, 125] width 15 height 53
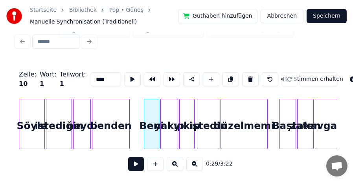
click at [244, 126] on div "düzelmemi" at bounding box center [244, 125] width 46 height 53
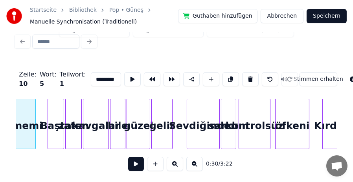
scroll to position [0, 1836]
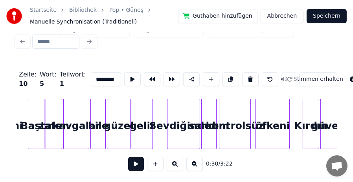
click at [40, 107] on div "Başta" at bounding box center [36, 125] width 16 height 53
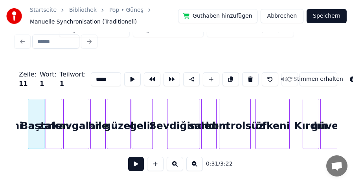
click at [57, 109] on div "zaten" at bounding box center [54, 125] width 16 height 53
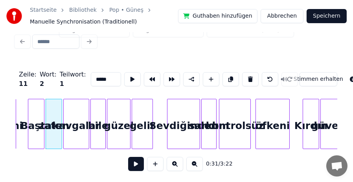
click at [79, 109] on div "kavgalar" at bounding box center [76, 125] width 25 height 53
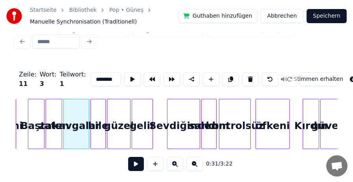
click at [101, 110] on div "bile" at bounding box center [98, 125] width 15 height 53
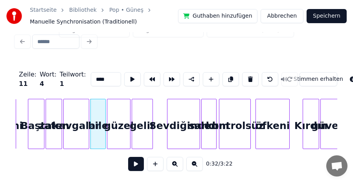
click at [121, 110] on div "güzel" at bounding box center [118, 125] width 23 height 53
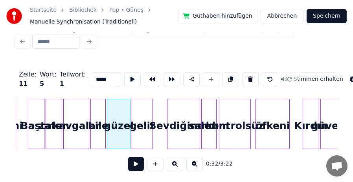
click at [146, 113] on div "gelir" at bounding box center [142, 125] width 20 height 53
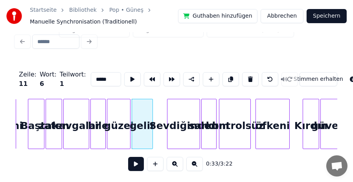
click at [186, 110] on div "Sevdiğinden" at bounding box center [183, 125] width 32 height 53
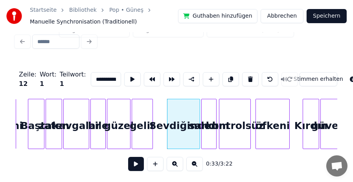
click at [212, 110] on div "sandım" at bounding box center [209, 125] width 15 height 53
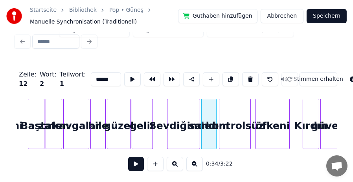
click at [236, 111] on div "kontrolsüz" at bounding box center [234, 125] width 31 height 53
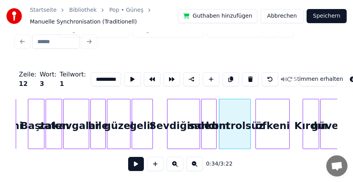
click at [268, 111] on div "öfkeni" at bounding box center [272, 125] width 33 height 53
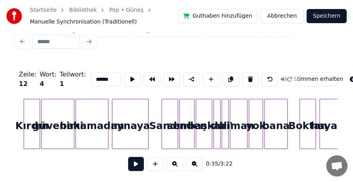
scroll to position [0, 2119]
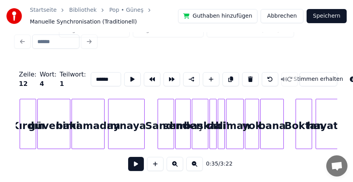
click at [30, 108] on div "Kırdın" at bounding box center [28, 125] width 16 height 53
click at [57, 112] on div "güvenimi" at bounding box center [54, 125] width 32 height 53
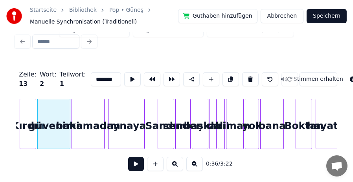
click at [94, 112] on div "bakamadım" at bounding box center [88, 125] width 32 height 53
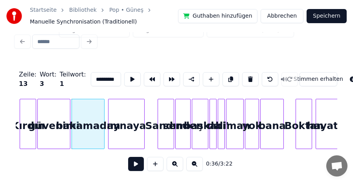
click at [120, 113] on div "aynaya" at bounding box center [126, 125] width 36 height 53
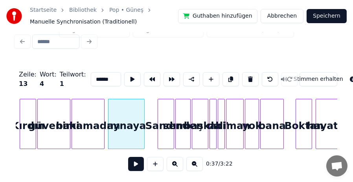
click at [165, 116] on div "Sandım" at bounding box center [166, 125] width 16 height 53
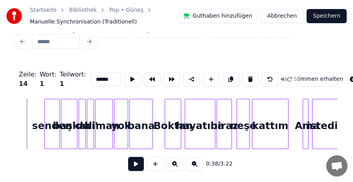
scroll to position [0, 2297]
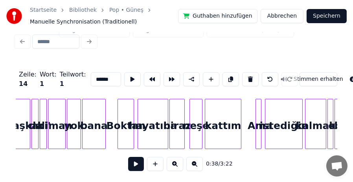
click at [275, 112] on div "istediğin" at bounding box center [283, 125] width 37 height 53
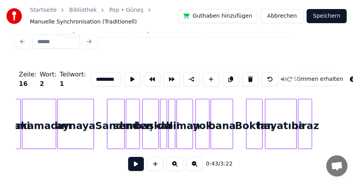
scroll to position [0, 5068]
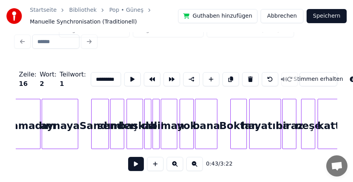
type input "*********"
click at [175, 163] on button at bounding box center [175, 164] width 17 height 14
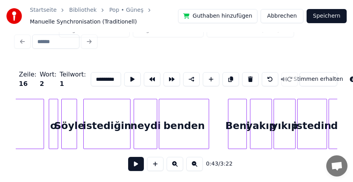
click at [175, 163] on button at bounding box center [175, 164] width 17 height 14
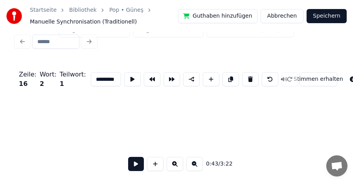
click at [175, 163] on button at bounding box center [175, 164] width 17 height 14
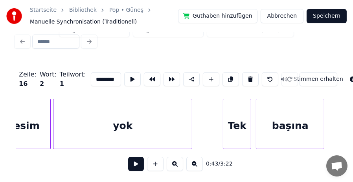
scroll to position [0, 8133]
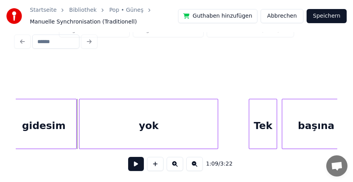
click at [110, 118] on div "yok" at bounding box center [148, 125] width 138 height 53
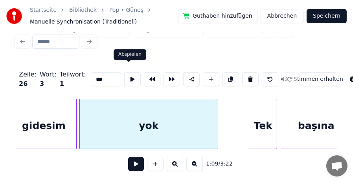
click at [127, 76] on button at bounding box center [132, 79] width 17 height 14
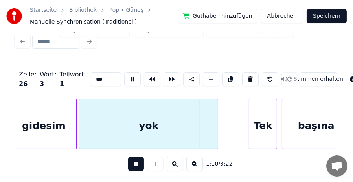
click at [127, 76] on button at bounding box center [132, 79] width 17 height 14
click at [151, 125] on div "yok" at bounding box center [148, 125] width 138 height 53
click at [92, 73] on input "***" at bounding box center [106, 79] width 30 height 14
type input "*****"
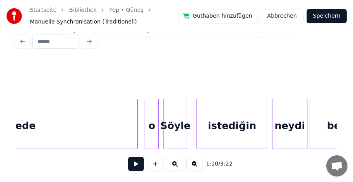
scroll to position [0, 8799]
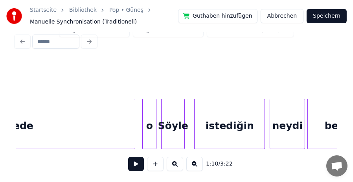
click at [39, 118] on div "nerede" at bounding box center [14, 125] width 242 height 53
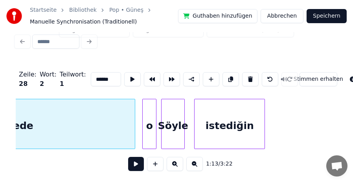
scroll to position [0, 8675]
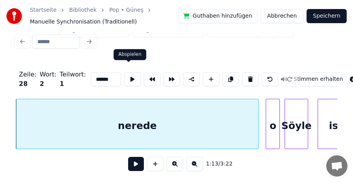
click at [127, 74] on button at bounding box center [132, 79] width 17 height 14
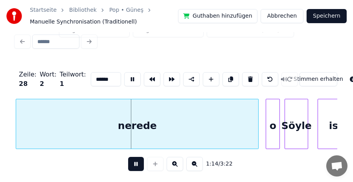
click at [127, 74] on button at bounding box center [132, 79] width 17 height 14
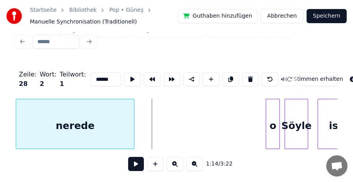
click at [134, 121] on div at bounding box center [133, 124] width 2 height 50
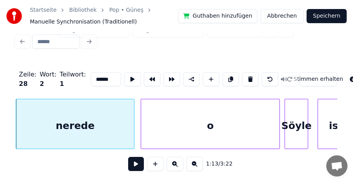
click at [141, 117] on div at bounding box center [142, 124] width 2 height 50
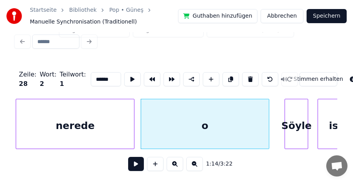
click at [268, 123] on div at bounding box center [267, 124] width 2 height 50
click at [185, 120] on div "o" at bounding box center [205, 125] width 128 height 53
type input "*"
click at [91, 74] on input "*" at bounding box center [106, 79] width 30 height 14
click at [91, 73] on input "*" at bounding box center [106, 79] width 30 height 14
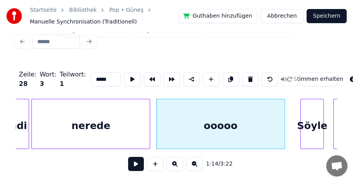
scroll to position [0, 8654]
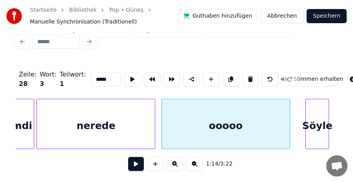
type input "*****"
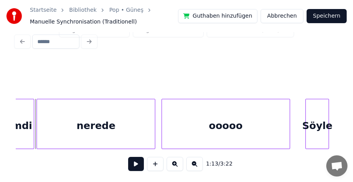
click at [134, 163] on button at bounding box center [136, 164] width 16 height 14
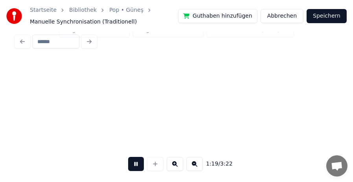
scroll to position [0, 9298]
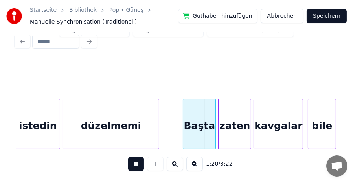
click at [134, 163] on button at bounding box center [136, 164] width 16 height 14
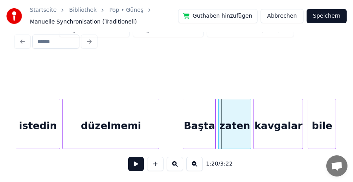
click at [134, 163] on button at bounding box center [136, 164] width 16 height 14
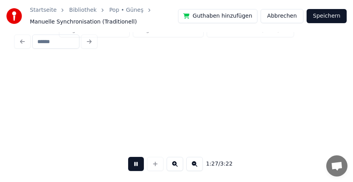
scroll to position [0, 10264]
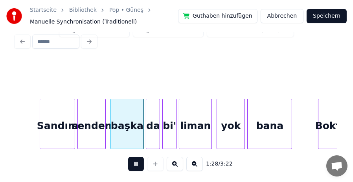
click at [134, 163] on button at bounding box center [136, 164] width 16 height 14
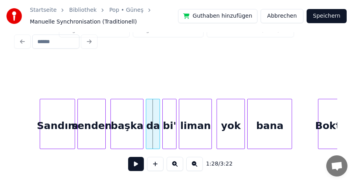
click at [171, 127] on div "bi'" at bounding box center [169, 125] width 13 height 53
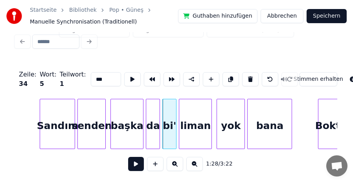
click at [139, 163] on button at bounding box center [136, 164] width 16 height 14
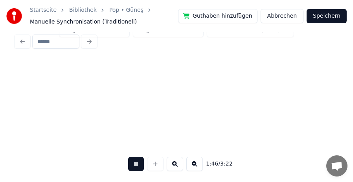
scroll to position [0, 12520]
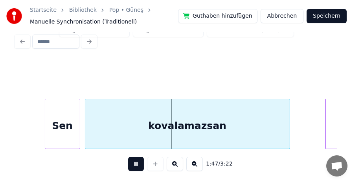
click at [139, 163] on button at bounding box center [136, 164] width 16 height 14
